Goal: Information Seeking & Learning: Learn about a topic

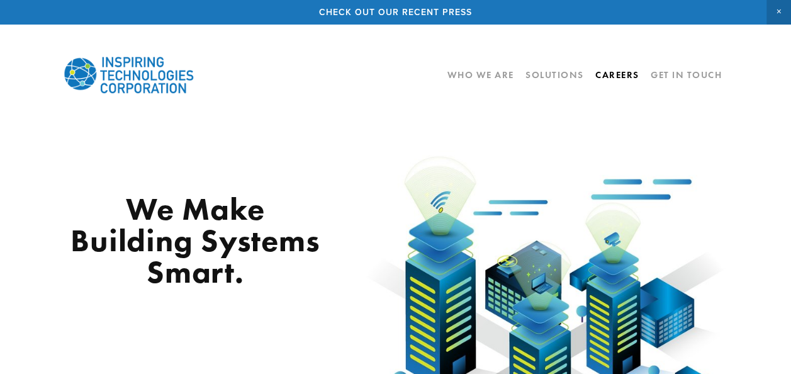
click at [609, 78] on link "Careers" at bounding box center [618, 74] width 44 height 21
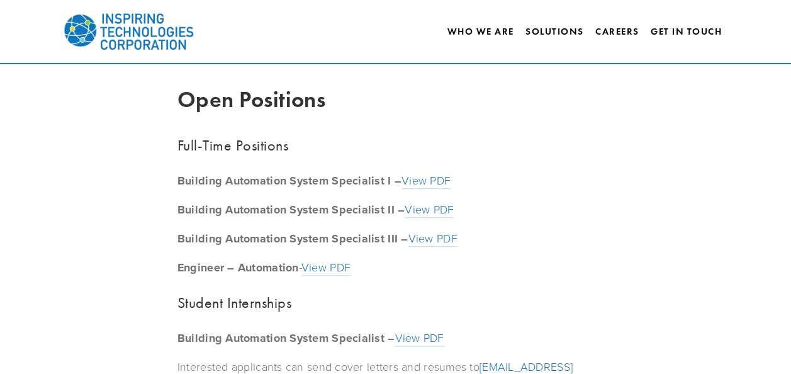
scroll to position [630, 0]
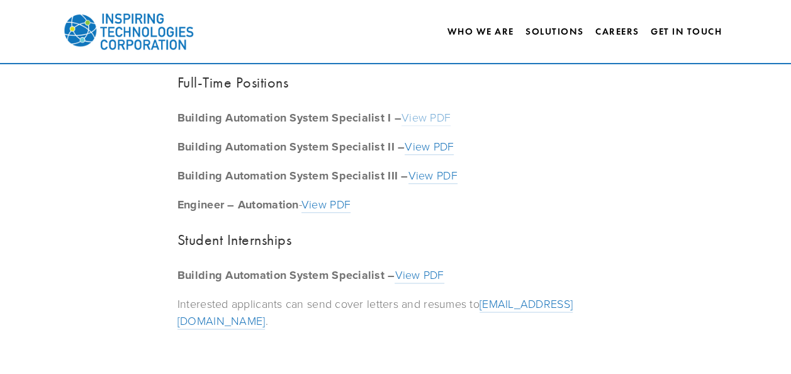
click at [422, 120] on link "View PDF" at bounding box center [426, 118] width 49 height 16
drag, startPoint x: 177, startPoint y: 117, endPoint x: 238, endPoint y: 117, distance: 61.1
click at [238, 117] on strong "Building Automation System Specialist I –" at bounding box center [290, 118] width 224 height 16
drag, startPoint x: 238, startPoint y: 117, endPoint x: 348, endPoint y: 118, distance: 109.6
click at [348, 118] on strong "Building Automation System Specialist I –" at bounding box center [290, 118] width 224 height 16
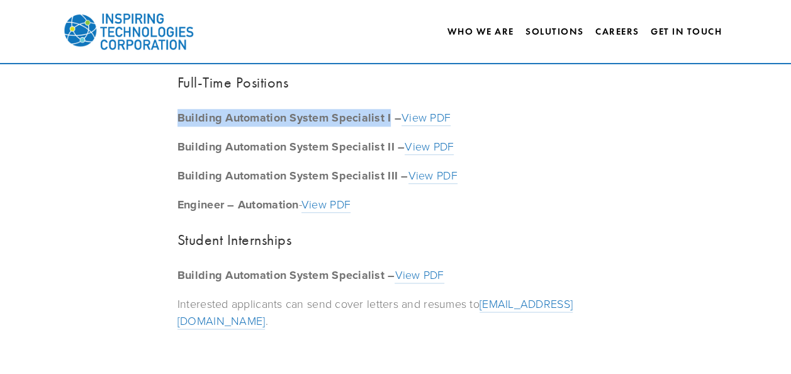
drag, startPoint x: 348, startPoint y: 118, endPoint x: 181, endPoint y: 123, distance: 166.9
click at [181, 123] on strong "Building Automation System Specialist I –" at bounding box center [290, 118] width 224 height 16
copy strong "Building Automation System Specialist I"
